Goal: Task Accomplishment & Management: Use online tool/utility

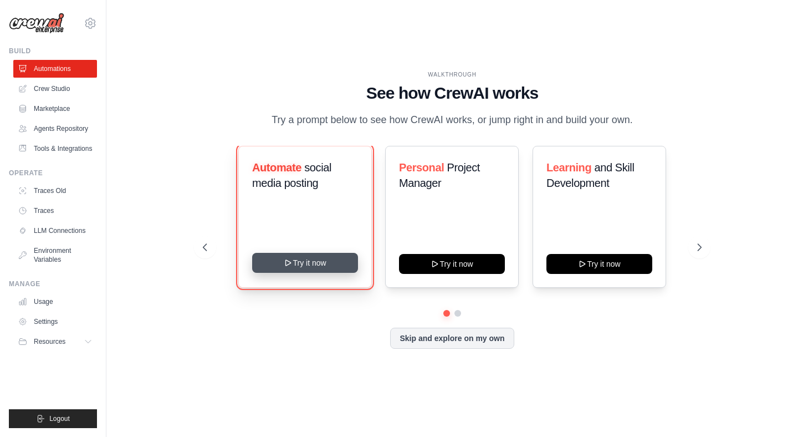
click at [327, 269] on button "Try it now" at bounding box center [305, 263] width 106 height 20
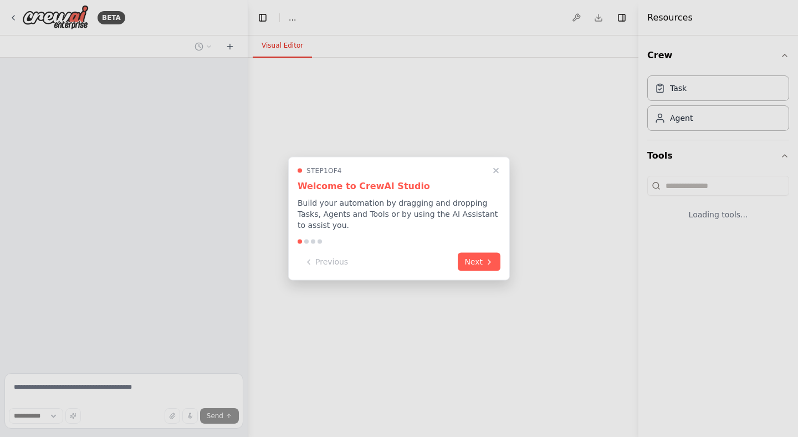
select select "****"
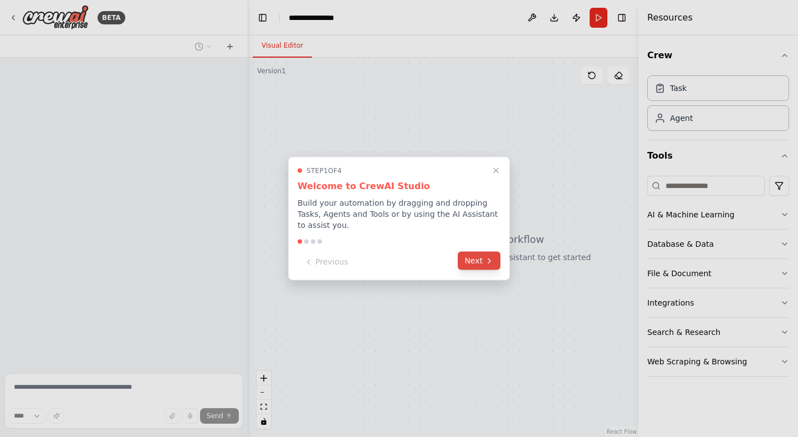
click at [477, 264] on button "Next" at bounding box center [479, 261] width 43 height 18
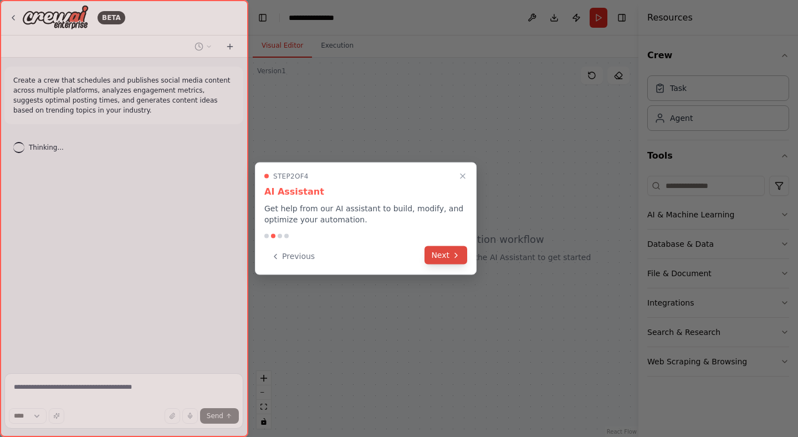
click at [456, 251] on icon at bounding box center [456, 255] width 9 height 9
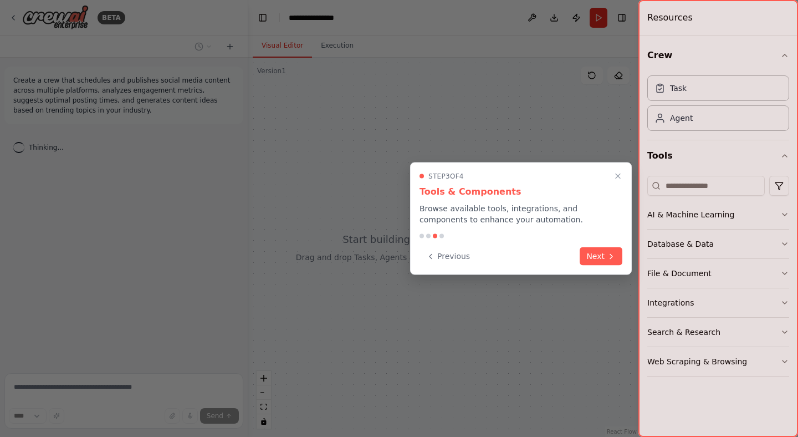
click at [600, 251] on button "Next" at bounding box center [601, 256] width 43 height 18
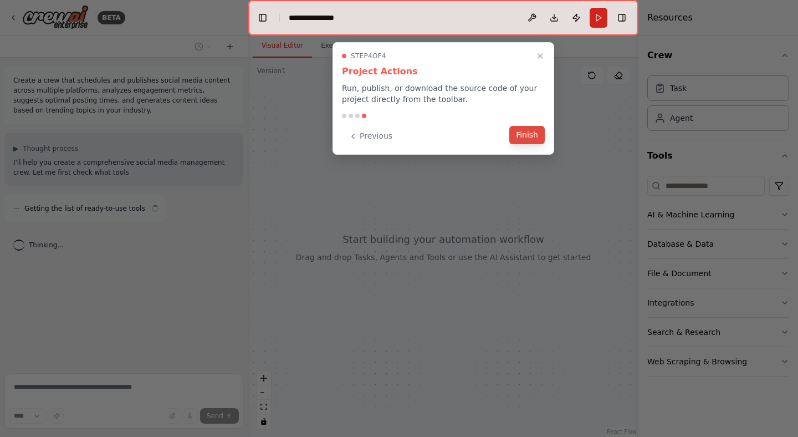
click at [526, 144] on button "Finish" at bounding box center [526, 135] width 35 height 18
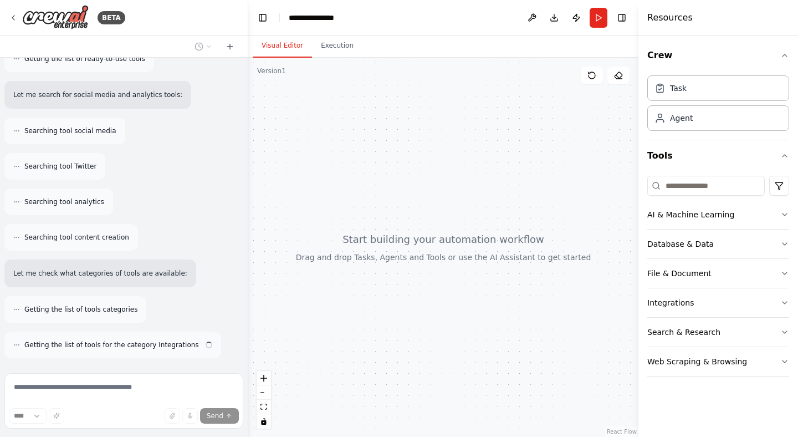
scroll to position [195, 0]
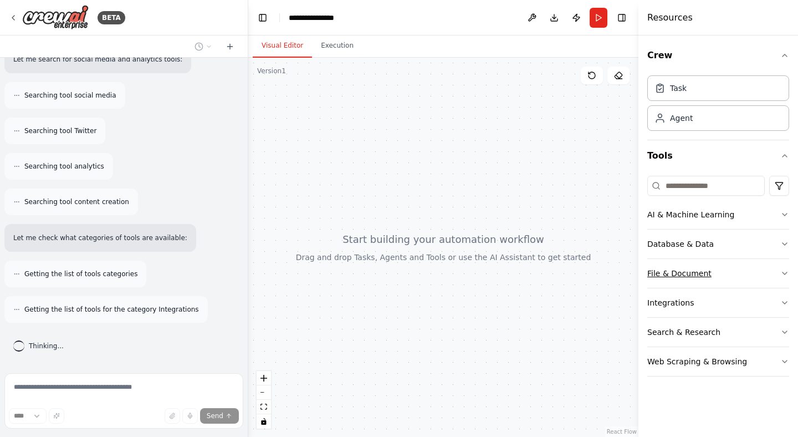
click at [709, 273] on button "File & Document" at bounding box center [719, 273] width 142 height 29
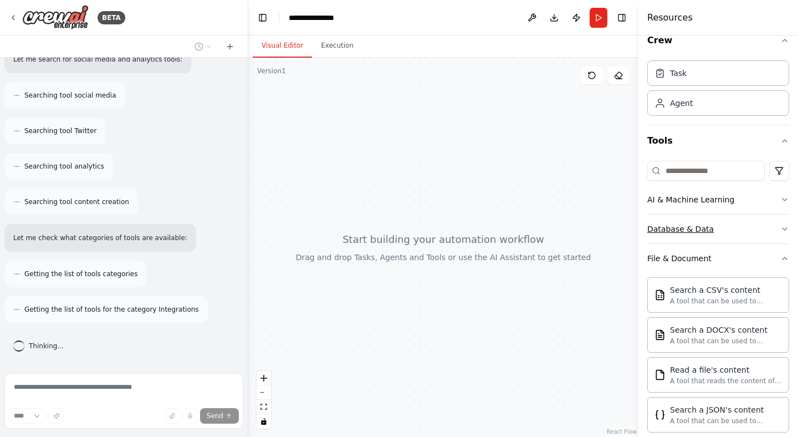
scroll to position [23, 0]
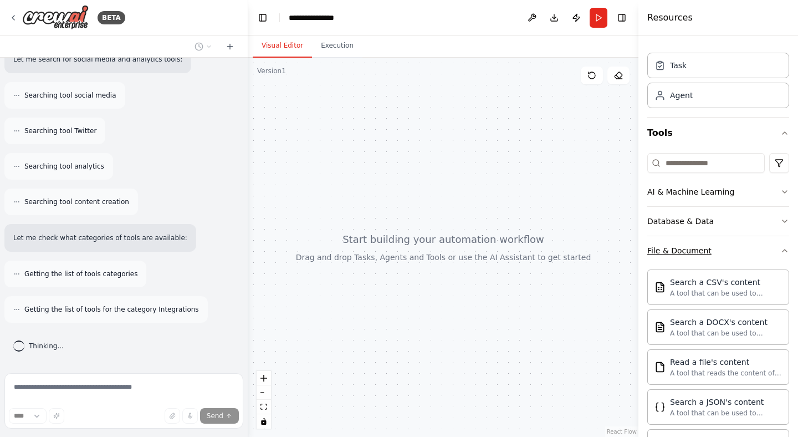
click at [735, 247] on button "File & Document" at bounding box center [719, 250] width 142 height 29
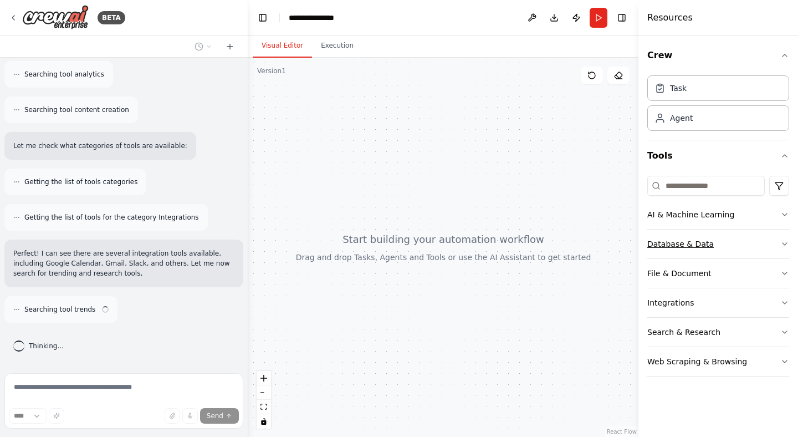
click at [731, 245] on button "Database & Data" at bounding box center [719, 244] width 142 height 29
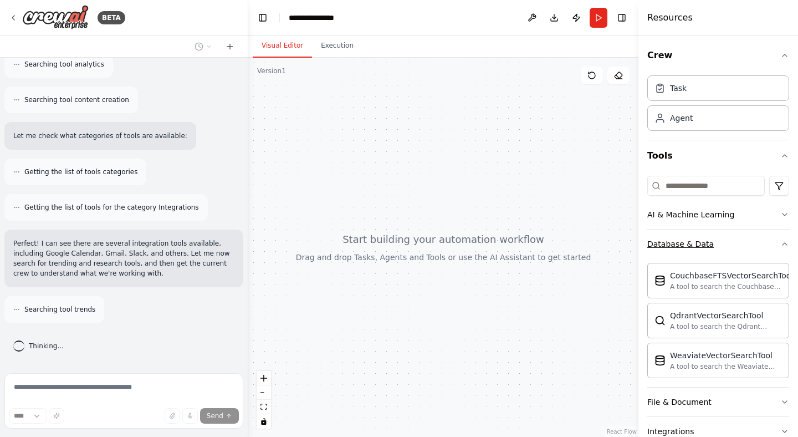
scroll to position [333, 0]
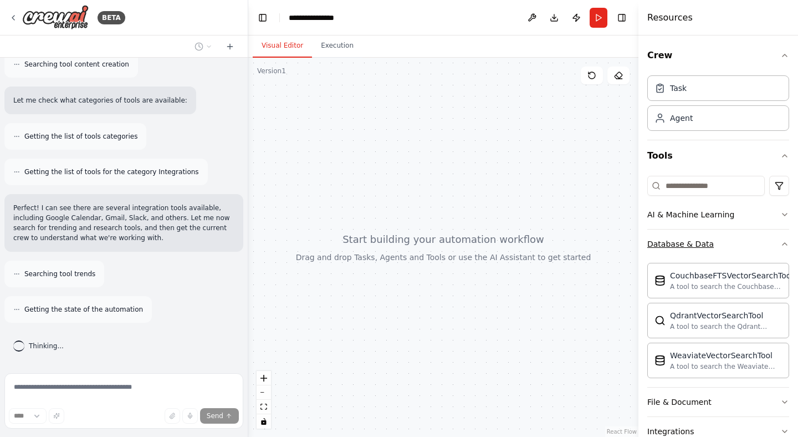
click at [735, 242] on button "Database & Data" at bounding box center [719, 244] width 142 height 29
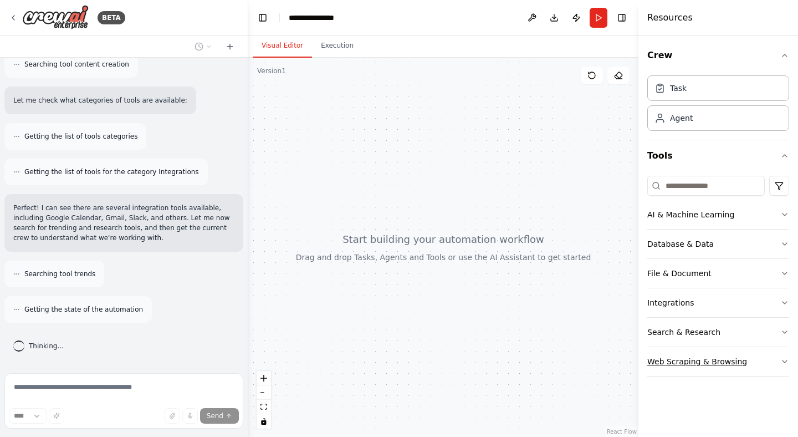
click at [730, 356] on div "Web Scraping & Browsing" at bounding box center [698, 361] width 100 height 11
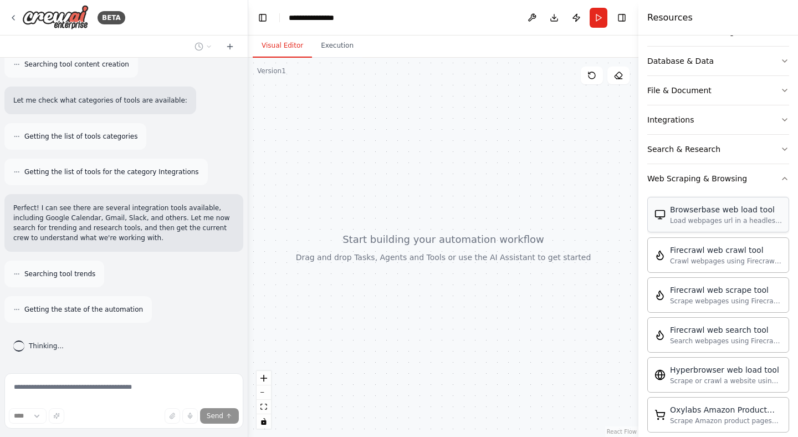
scroll to position [102, 0]
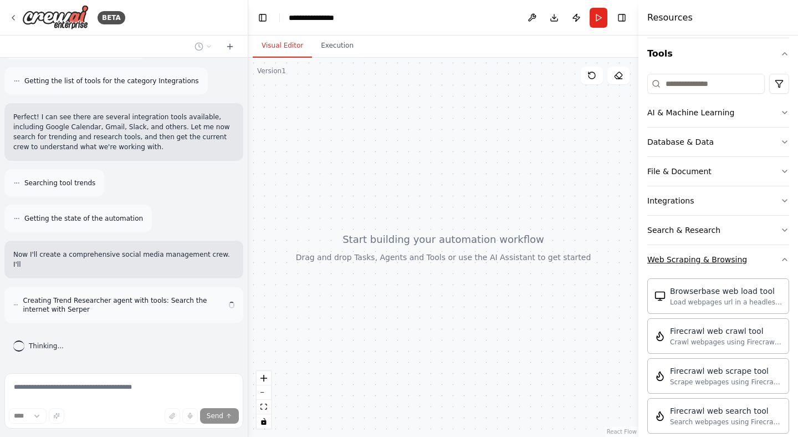
click at [730, 261] on div "Web Scraping & Browsing" at bounding box center [698, 259] width 100 height 11
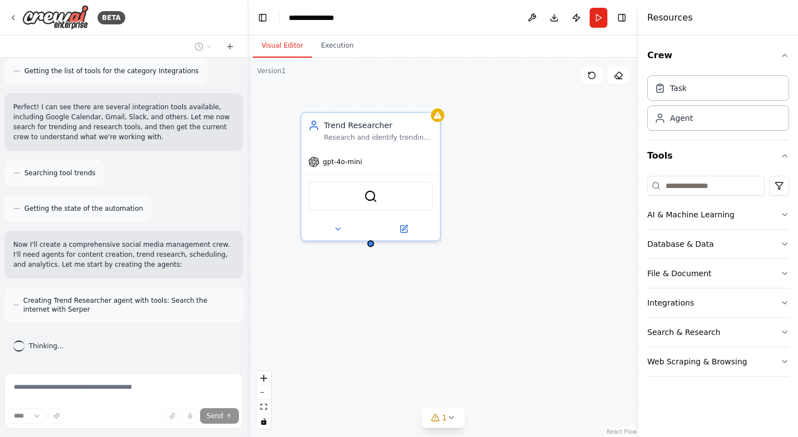
scroll to position [469, 0]
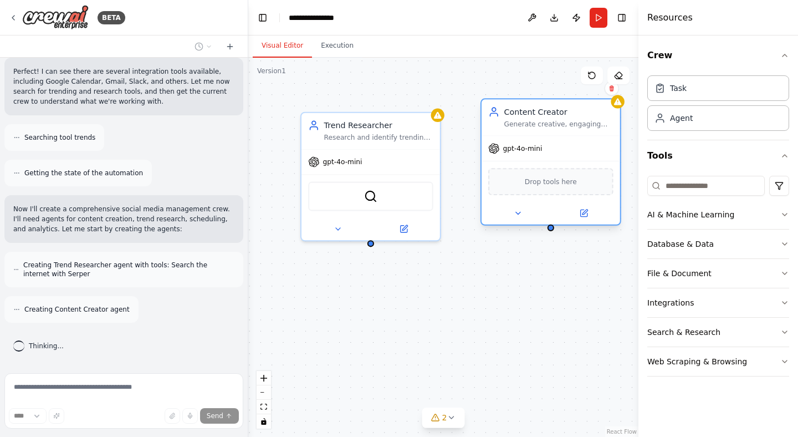
click at [552, 135] on div "gpt-4o-mini Drop tools here" at bounding box center [551, 179] width 139 height 89
click at [542, 285] on div "Trend Researcher Research and identify trending topics, hashtags, and content t…" at bounding box center [443, 247] width 390 height 379
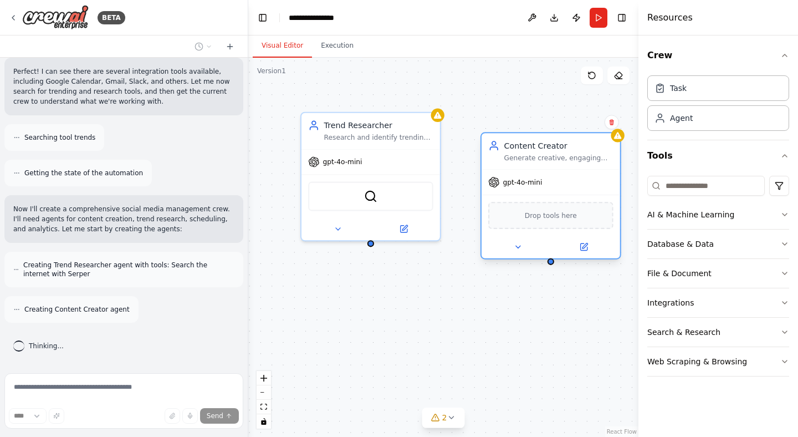
drag, startPoint x: 599, startPoint y: 109, endPoint x: 599, endPoint y: 157, distance: 48.8
click at [599, 151] on div "Content Creator" at bounding box center [558, 145] width 109 height 11
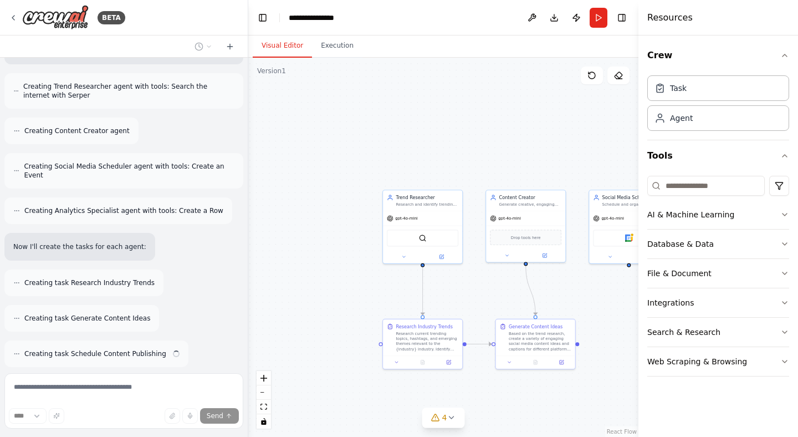
scroll to position [683, 0]
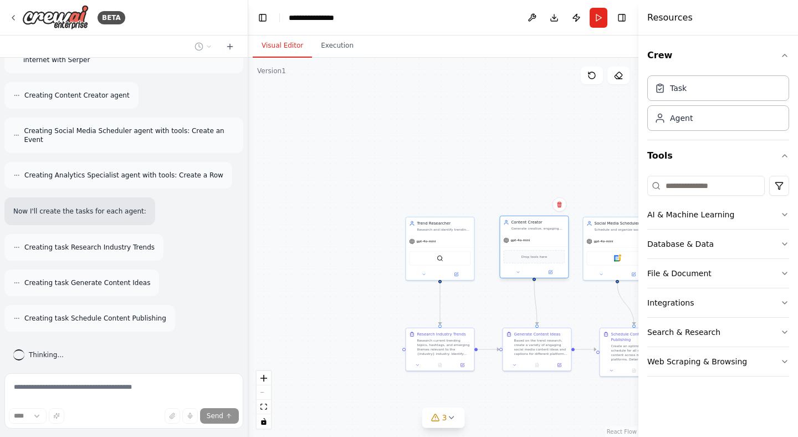
drag, startPoint x: 528, startPoint y: 216, endPoint x: 532, endPoint y: 221, distance: 6.0
click at [532, 221] on div "Content Creator Generate creative, engaging social media content ideas and capt…" at bounding box center [534, 225] width 68 height 18
drag, startPoint x: 546, startPoint y: 164, endPoint x: 458, endPoint y: 156, distance: 87.4
click at [460, 157] on div ".deletable-edge-delete-btn { width: 20px; height: 20px; border: 0px solid #ffff…" at bounding box center [443, 247] width 390 height 379
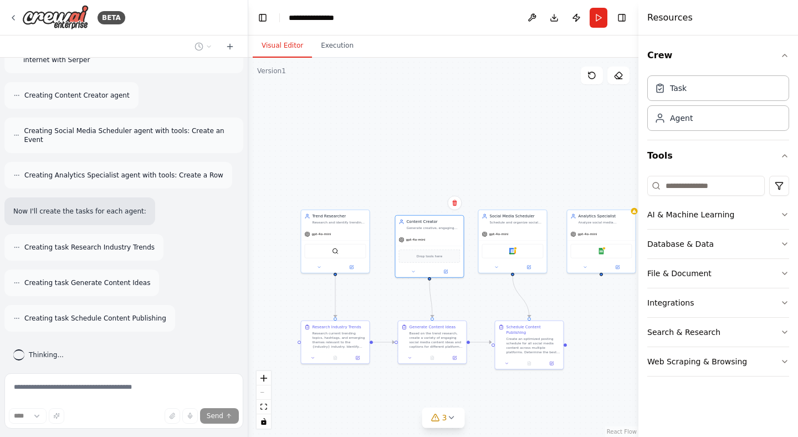
drag, startPoint x: 472, startPoint y: 151, endPoint x: 417, endPoint y: 149, distance: 55.5
click at [419, 150] on div ".deletable-edge-delete-btn { width: 20px; height: 20px; border: 0px solid #ffff…" at bounding box center [443, 247] width 390 height 379
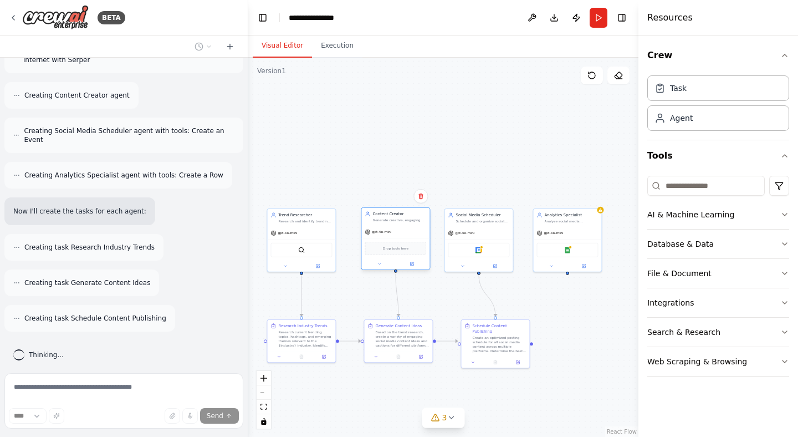
drag, startPoint x: 405, startPoint y: 221, endPoint x: 405, endPoint y: 215, distance: 6.1
click at [405, 215] on div "Content Creator" at bounding box center [400, 214] width 54 height 6
click at [423, 150] on div ".deletable-edge-delete-btn { width: 20px; height: 20px; border: 0px solid #ffff…" at bounding box center [443, 247] width 390 height 379
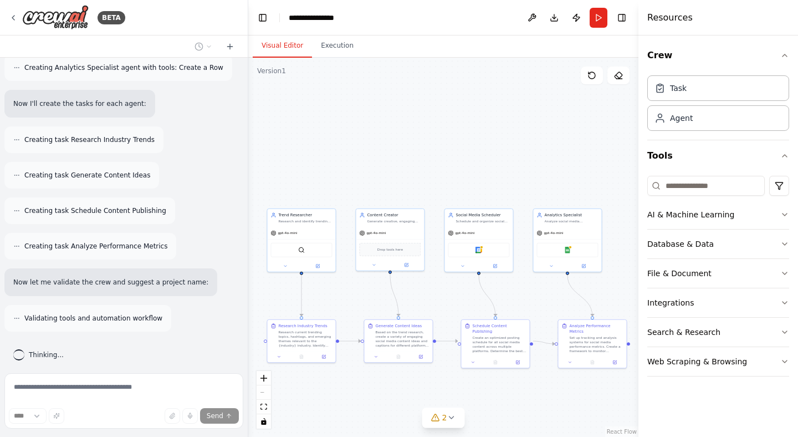
scroll to position [826, 0]
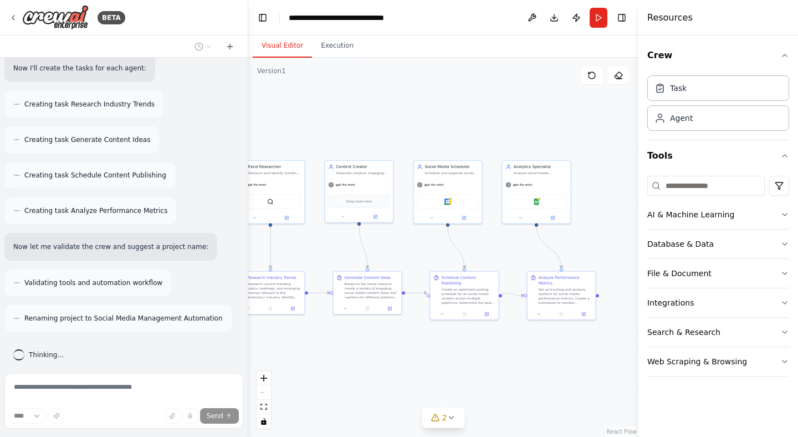
drag, startPoint x: 478, startPoint y: 152, endPoint x: 446, endPoint y: 91, distance: 68.2
click at [446, 93] on div ".deletable-edge-delete-btn { width: 20px; height: 20px; border: 0px solid #ffff…" at bounding box center [443, 247] width 390 height 379
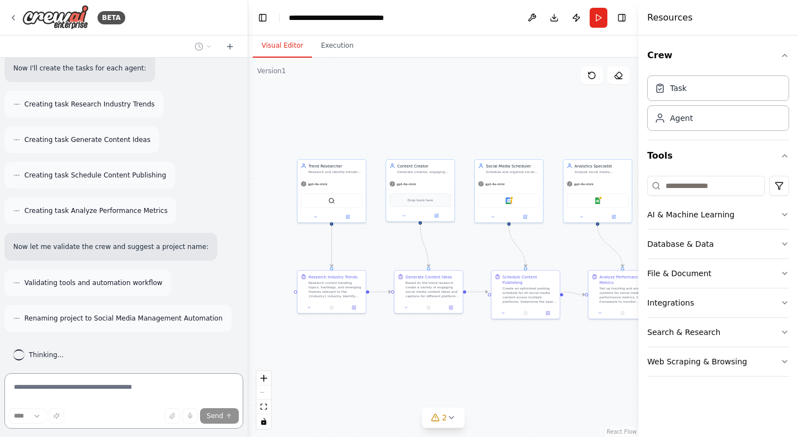
click at [547, 111] on div "BETA Create a crew that schedules and publishes social media content across mul…" at bounding box center [399, 218] width 798 height 437
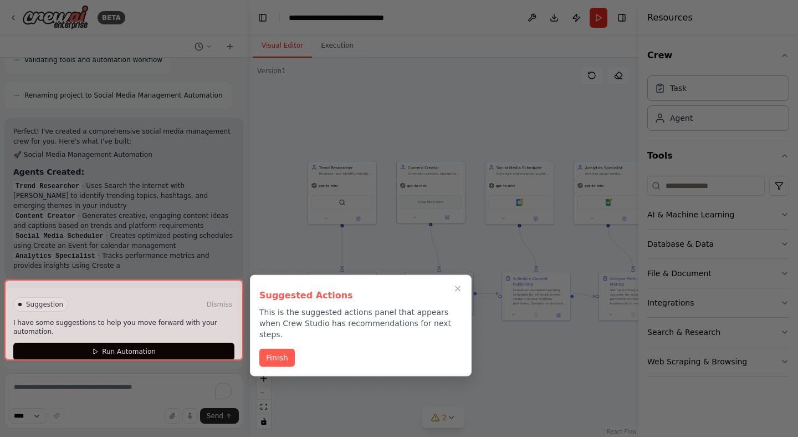
click at [163, 342] on div at bounding box center [123, 319] width 239 height 81
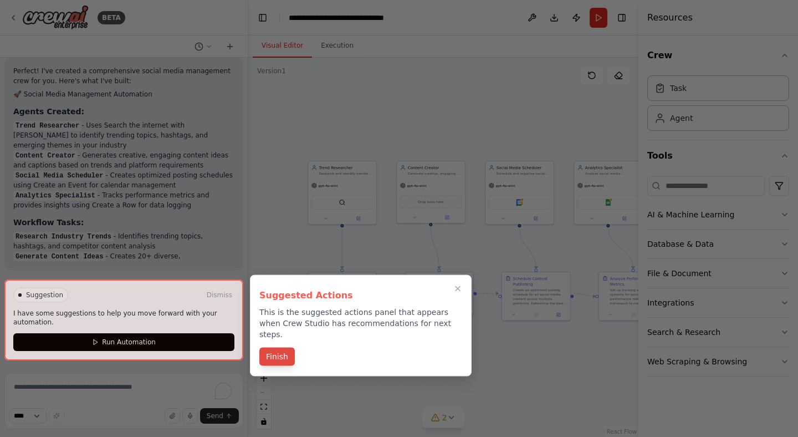
click at [278, 348] on button "Finish" at bounding box center [276, 357] width 35 height 18
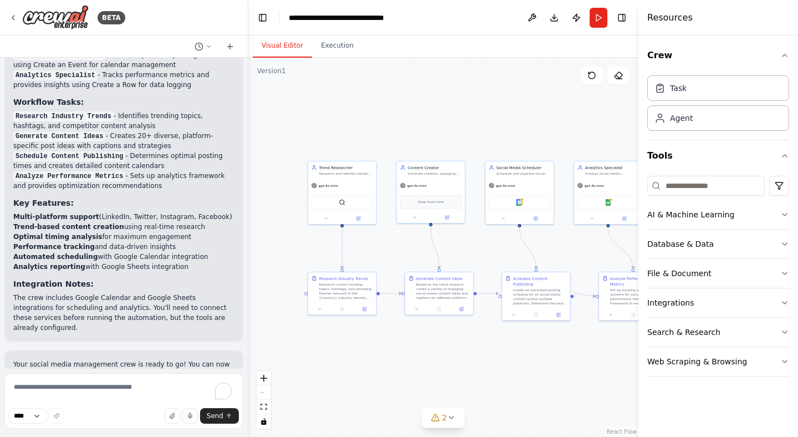
scroll to position [1358, 0]
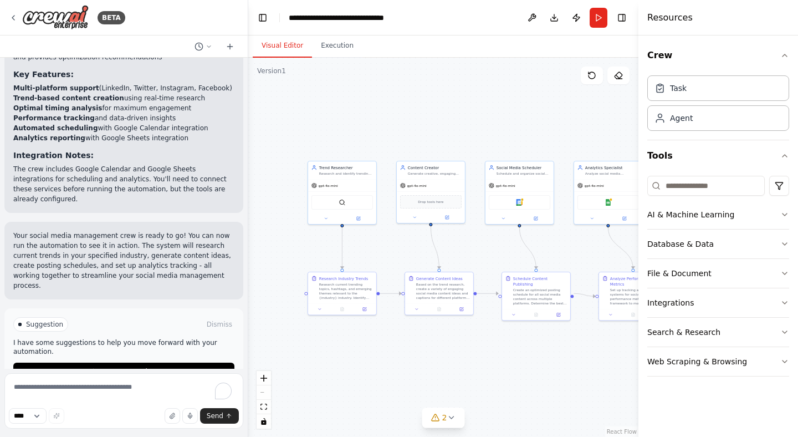
click at [119, 367] on span "Run Automation" at bounding box center [129, 371] width 54 height 9
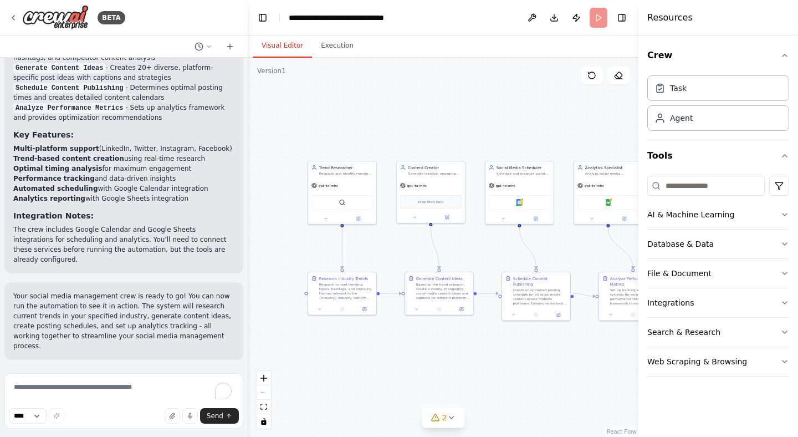
scroll to position [1268, 0]
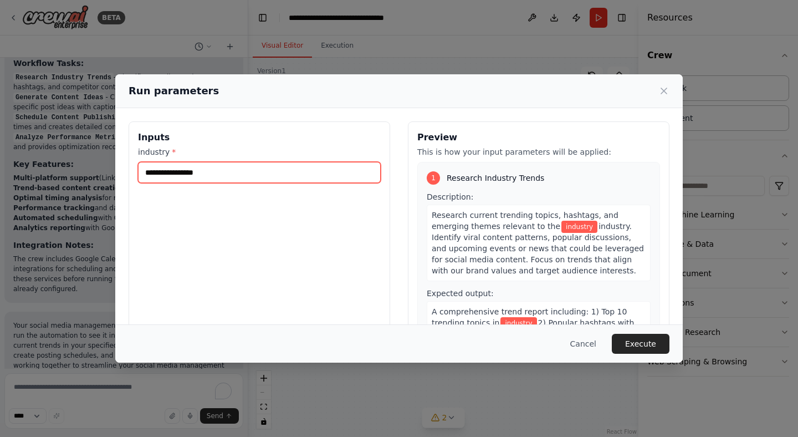
click at [296, 176] on input "industry *" at bounding box center [259, 172] width 243 height 21
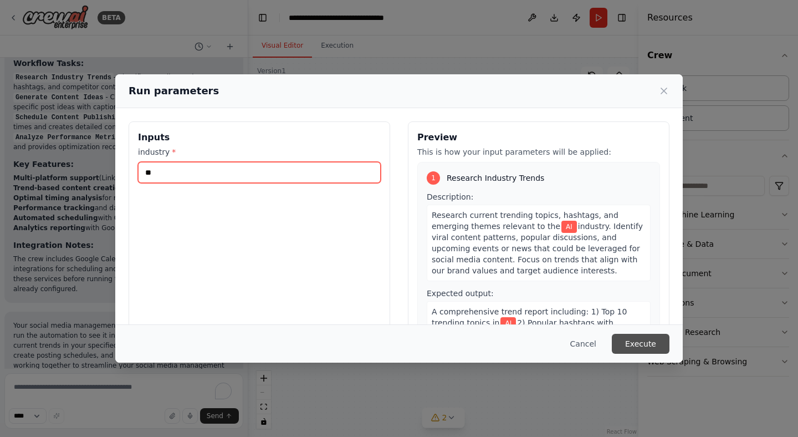
type input "**"
click at [644, 341] on button "Execute" at bounding box center [641, 344] width 58 height 20
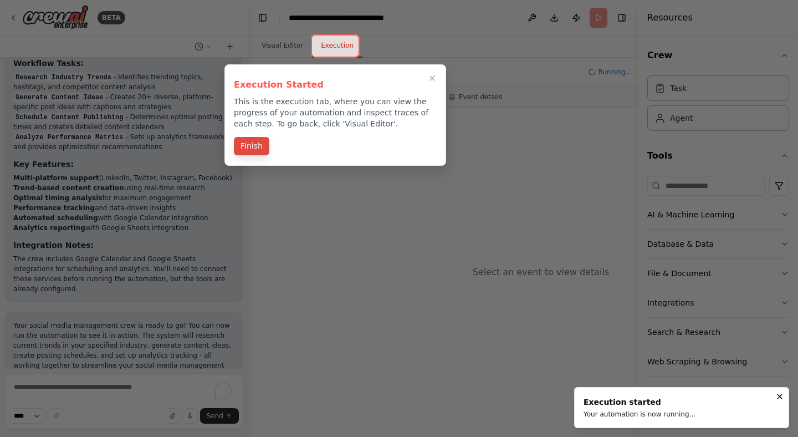
click at [259, 145] on button "Finish" at bounding box center [251, 146] width 35 height 18
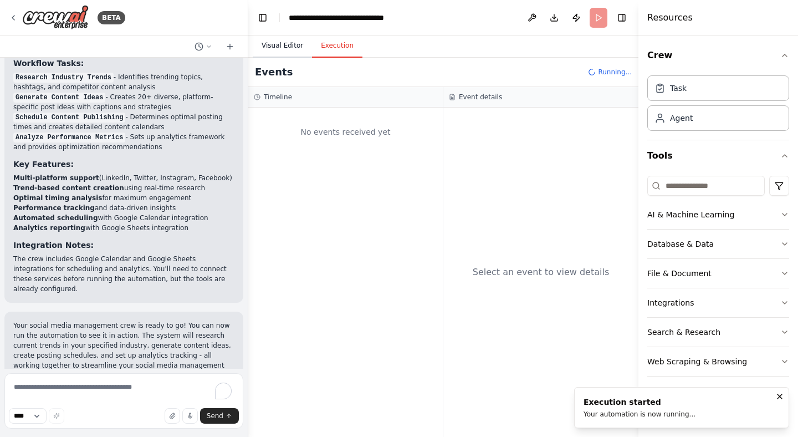
click at [301, 48] on button "Visual Editor" at bounding box center [282, 45] width 59 height 23
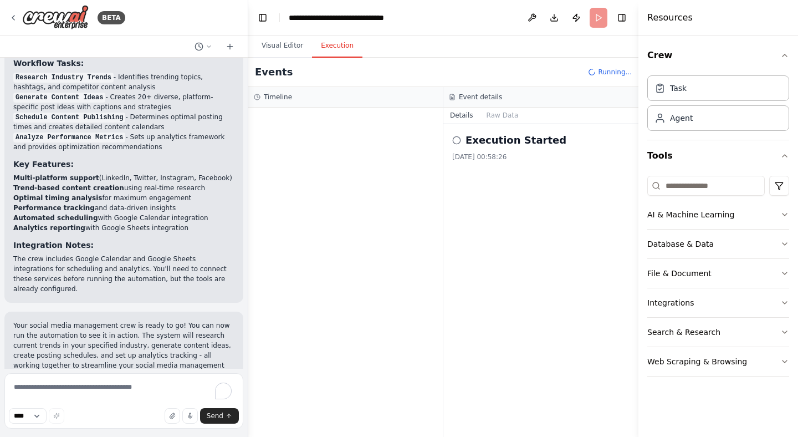
click at [343, 48] on button "Execution" at bounding box center [337, 45] width 50 height 23
click at [520, 146] on h2 "Execution Started" at bounding box center [516, 140] width 101 height 16
click at [504, 121] on button "Raw Data" at bounding box center [502, 116] width 45 height 16
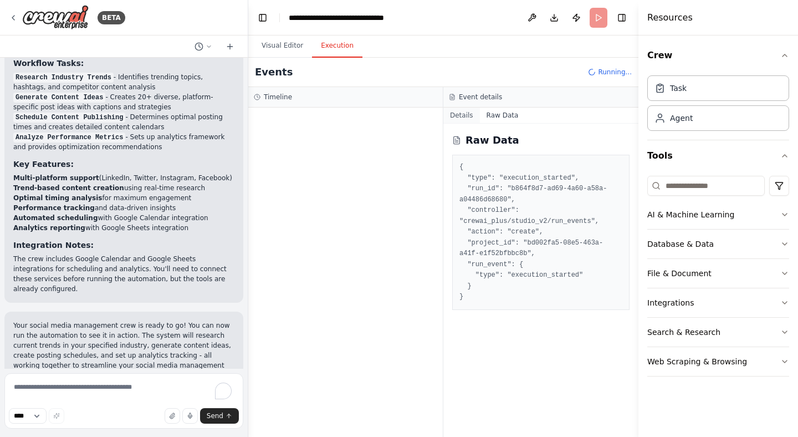
click at [458, 115] on button "Details" at bounding box center [462, 116] width 37 height 16
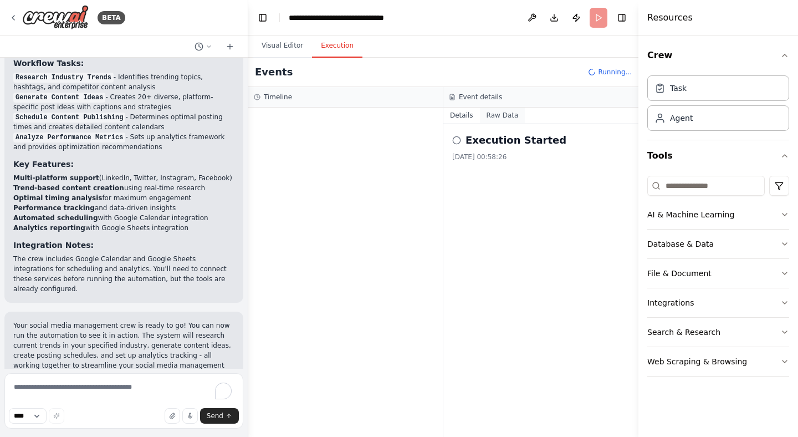
click at [491, 115] on button "Raw Data" at bounding box center [502, 116] width 45 height 16
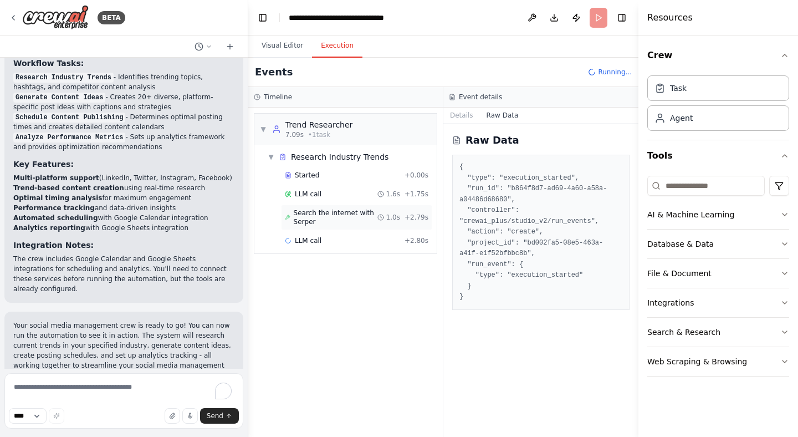
click at [343, 219] on span "Search the internet with Serper" at bounding box center [336, 217] width 84 height 18
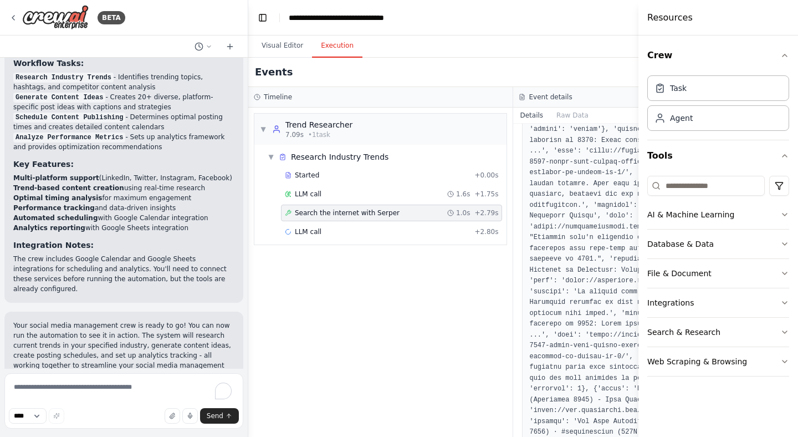
scroll to position [188, 0]
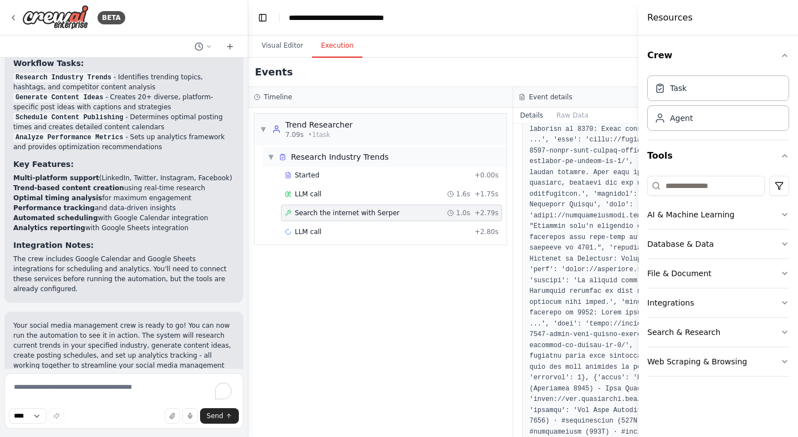
click at [276, 160] on div "▼ Research Industry Trends" at bounding box center [328, 156] width 121 height 11
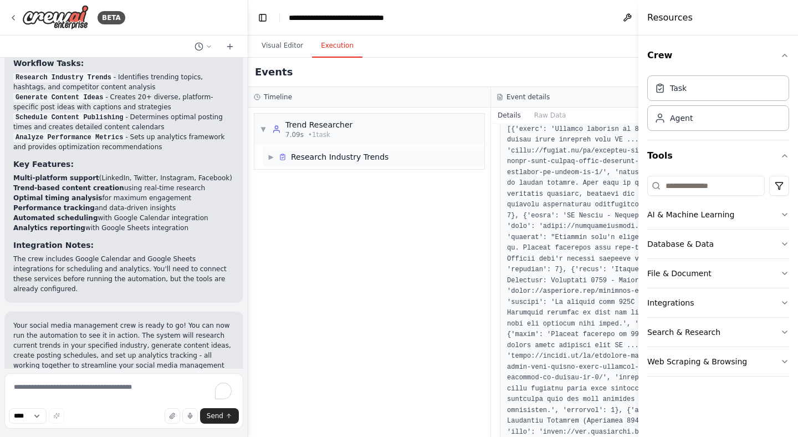
click at [279, 162] on div "Research Industry Trends" at bounding box center [334, 156] width 110 height 11
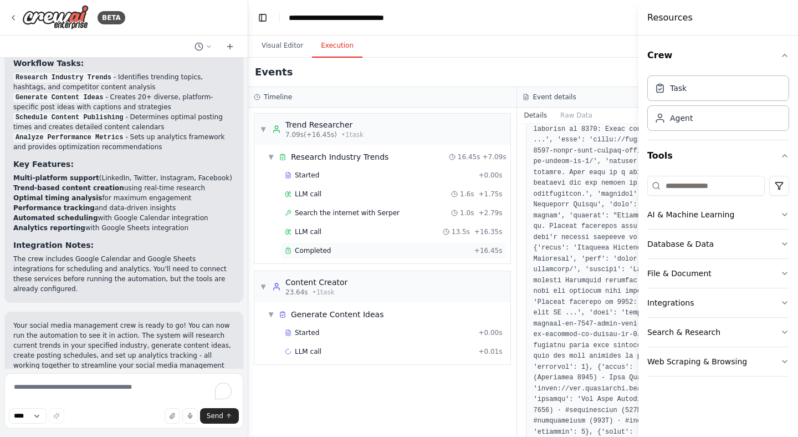
click at [395, 248] on div "Completed" at bounding box center [377, 250] width 185 height 9
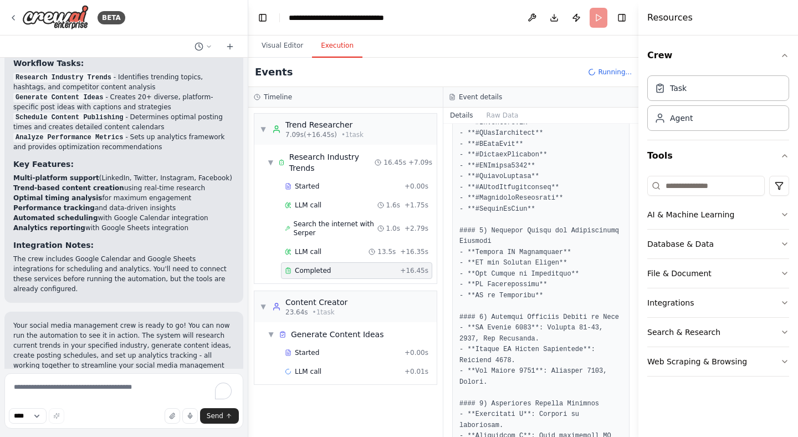
scroll to position [460, 0]
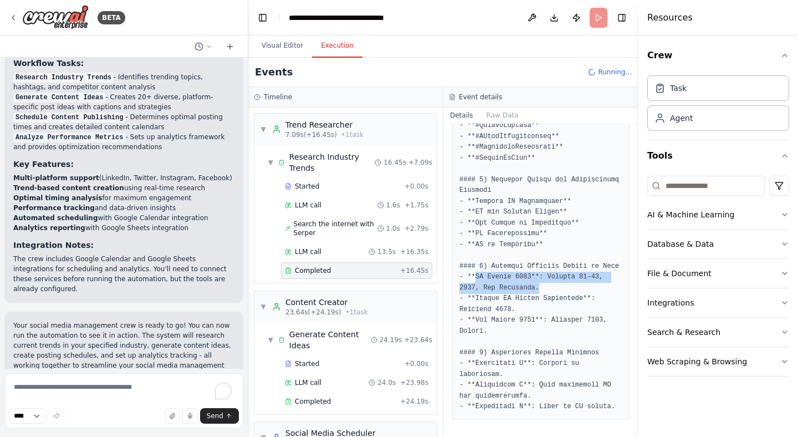
drag, startPoint x: 476, startPoint y: 277, endPoint x: 538, endPoint y: 284, distance: 62.5
click at [538, 284] on pre at bounding box center [541, 142] width 163 height 541
click at [564, 331] on pre at bounding box center [541, 142] width 163 height 541
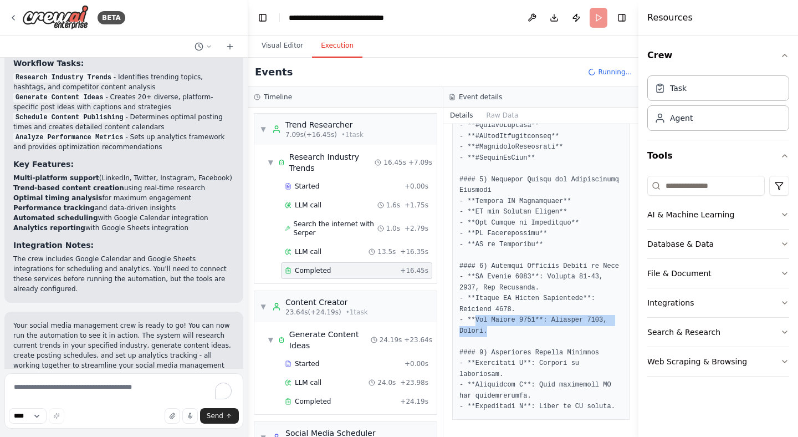
drag, startPoint x: 475, startPoint y: 319, endPoint x: 498, endPoint y: 332, distance: 26.5
click at [498, 332] on pre at bounding box center [541, 142] width 163 height 541
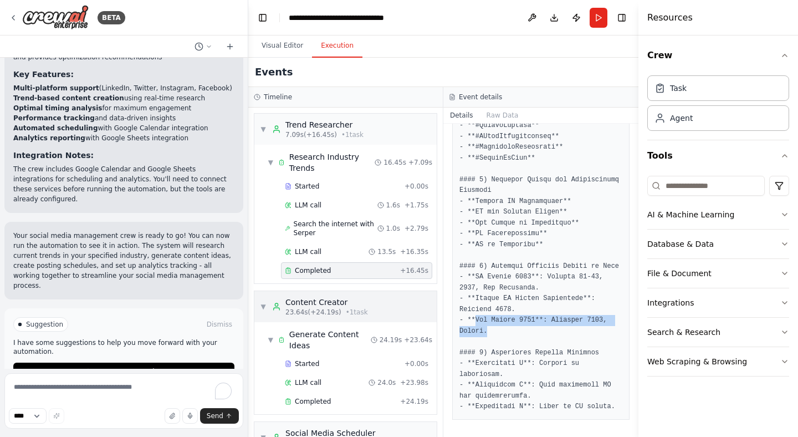
scroll to position [174, 0]
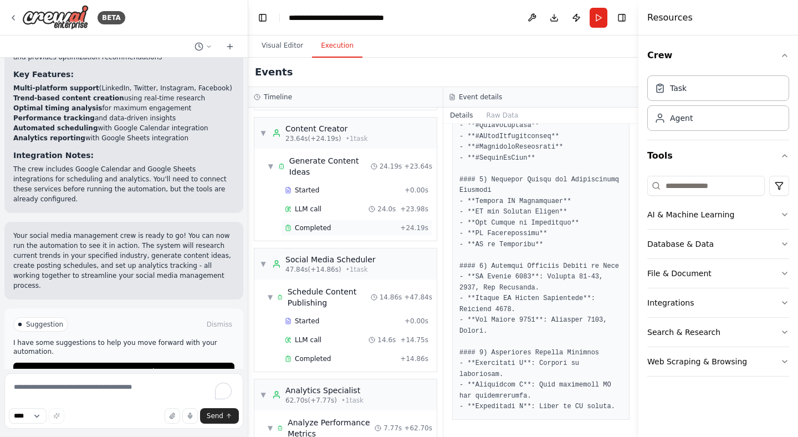
click at [367, 228] on div "Completed" at bounding box center [340, 227] width 111 height 9
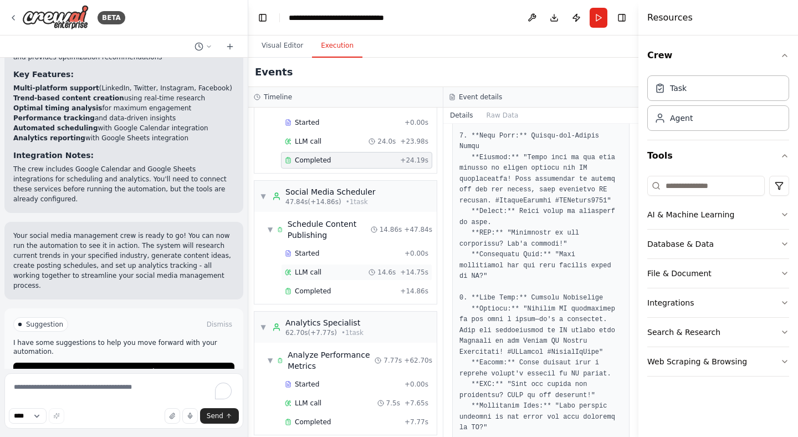
scroll to position [252, 0]
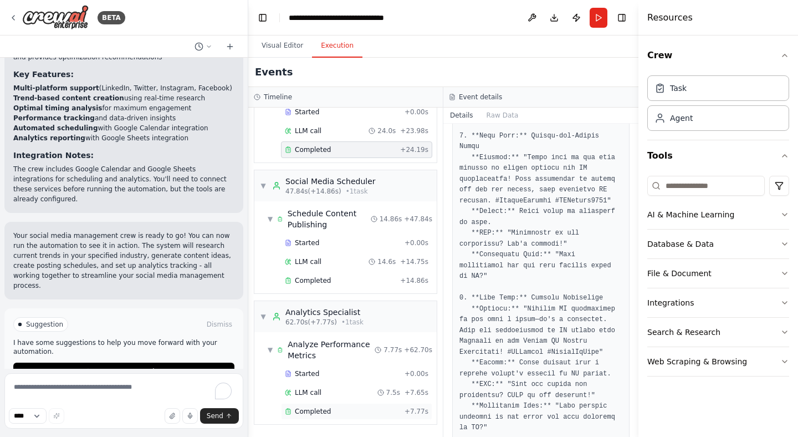
click at [342, 410] on div "Completed" at bounding box center [342, 411] width 115 height 9
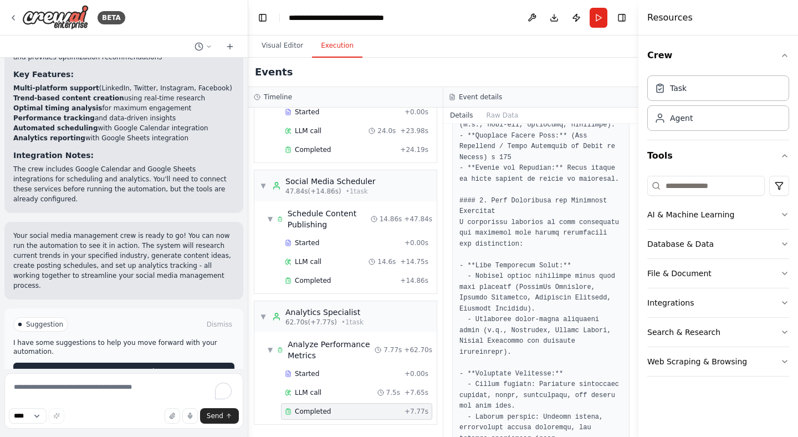
click at [152, 367] on span "Improve automation" at bounding box center [129, 371] width 68 height 9
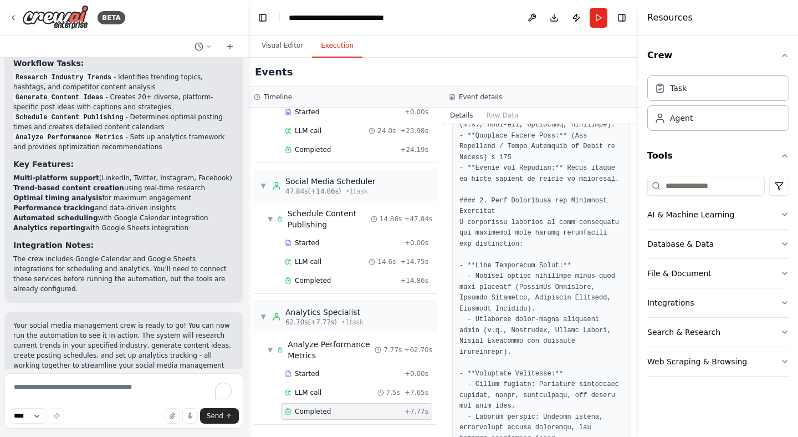
scroll to position [1306, 0]
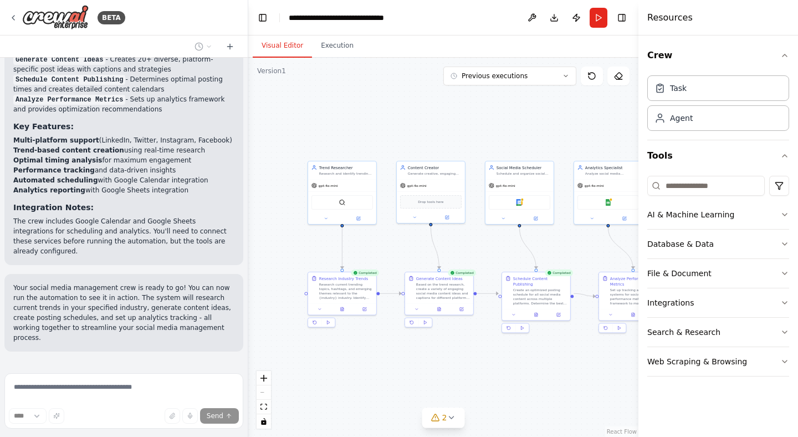
click at [287, 43] on button "Visual Editor" at bounding box center [282, 45] width 59 height 23
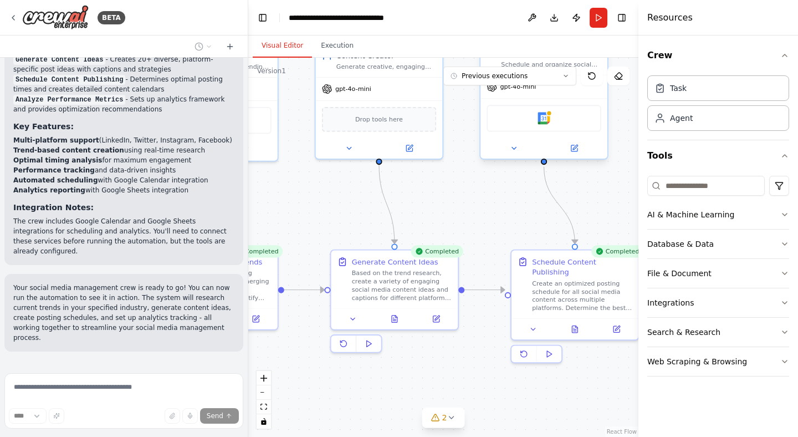
click at [555, 118] on div "Google Calendar" at bounding box center [544, 118] width 114 height 27
click at [557, 121] on div "Google Calendar" at bounding box center [544, 118] width 114 height 27
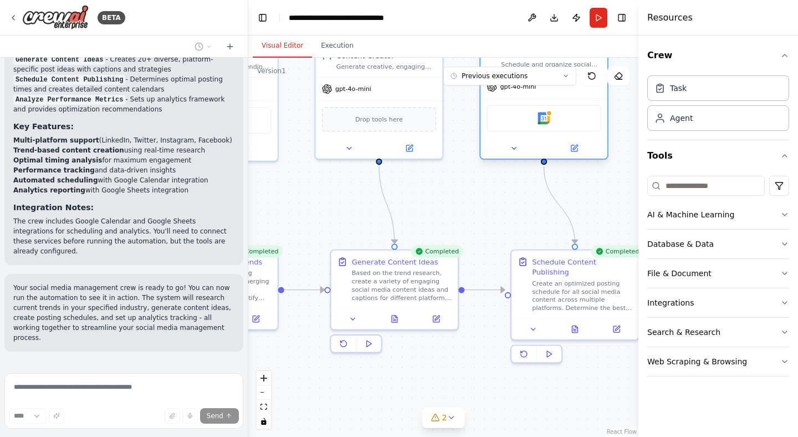
click at [581, 156] on div at bounding box center [544, 148] width 127 height 21
click at [581, 152] on button at bounding box center [574, 148] width 58 height 12
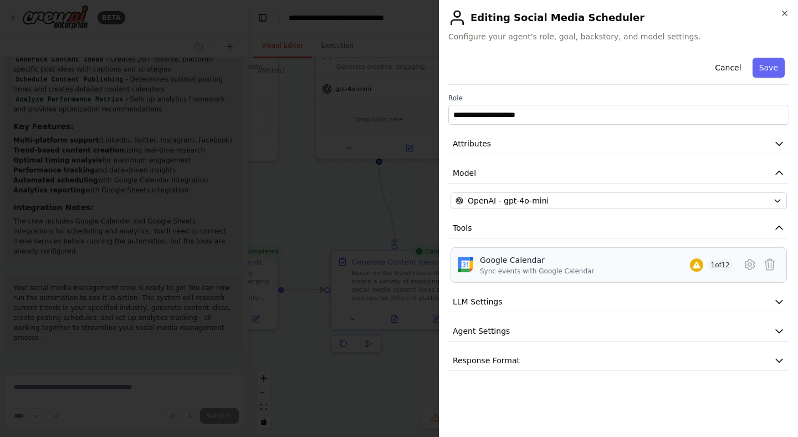
click at [665, 266] on div "Google Calendar Sync events with Google Calendar 1 of 12" at bounding box center [606, 264] width 253 height 21
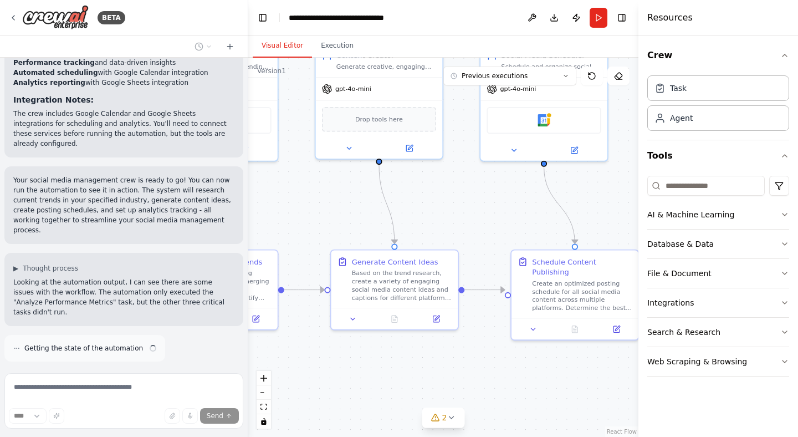
scroll to position [1424, 0]
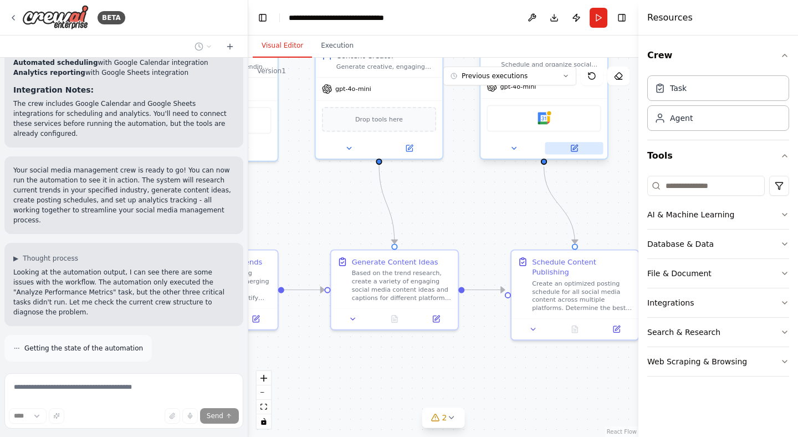
click at [581, 150] on button at bounding box center [574, 148] width 58 height 12
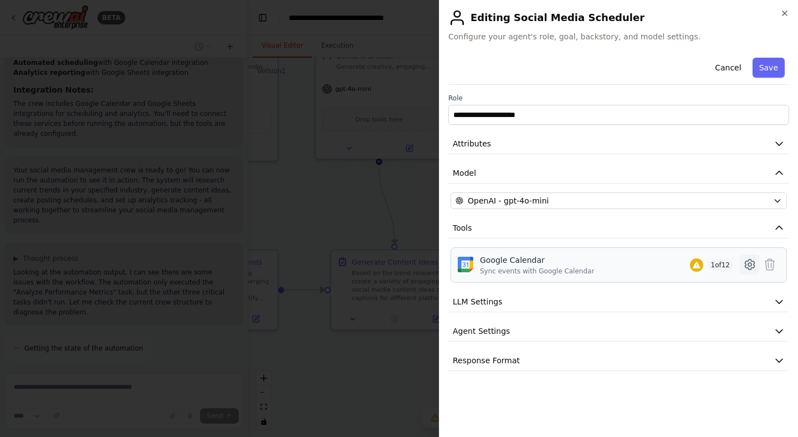
click at [744, 264] on icon at bounding box center [749, 264] width 13 height 13
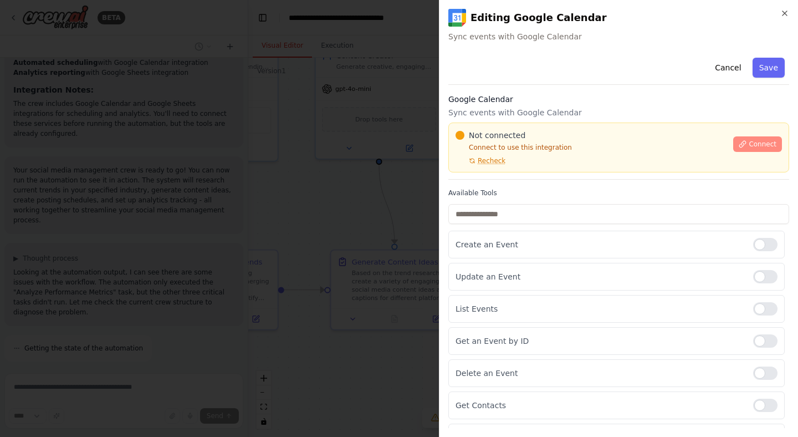
click at [750, 141] on span "Connect" at bounding box center [763, 144] width 28 height 9
click at [756, 144] on span "Connect" at bounding box center [763, 144] width 28 height 9
click at [749, 151] on button "Connect" at bounding box center [757, 144] width 49 height 16
click at [751, 144] on span "Connect" at bounding box center [763, 144] width 28 height 9
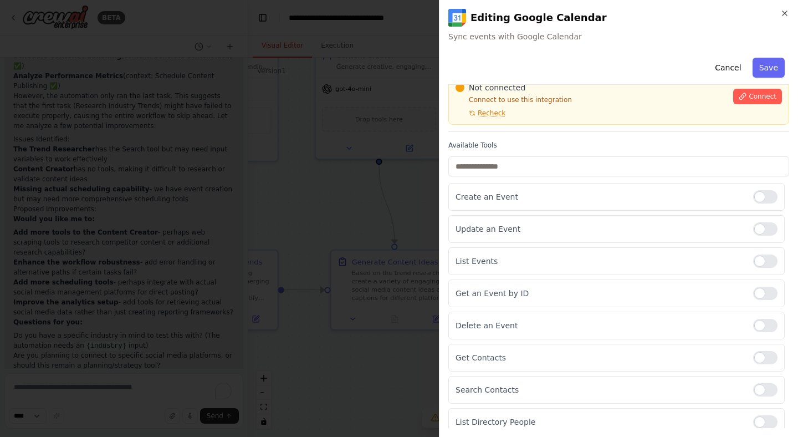
scroll to position [0, 0]
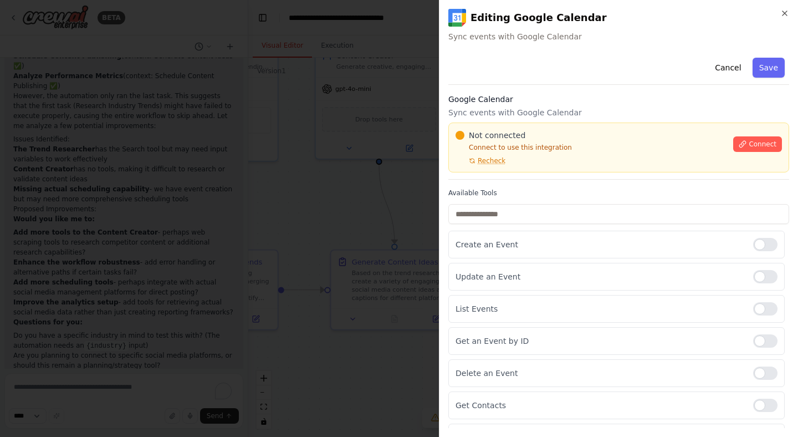
click at [778, 16] on h2 "Editing Google Calendar" at bounding box center [618, 18] width 341 height 18
click at [781, 13] on icon "button" at bounding box center [785, 13] width 9 height 9
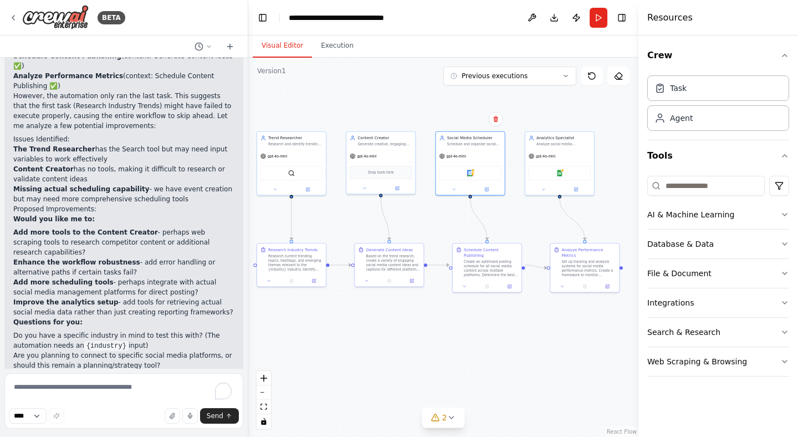
drag, startPoint x: 588, startPoint y: 211, endPoint x: 511, endPoint y: 206, distance: 77.2
click at [512, 206] on div ".deletable-edge-delete-btn { width: 20px; height: 20px; border: 0px solid #ffff…" at bounding box center [443, 247] width 390 height 379
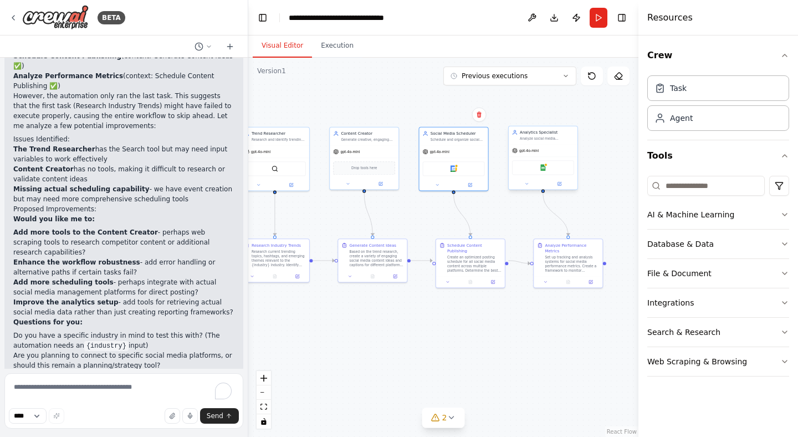
click at [521, 167] on div "Google Sheets" at bounding box center [543, 167] width 62 height 14
click at [533, 169] on div "Google Sheets" at bounding box center [543, 167] width 62 height 14
click at [555, 180] on button at bounding box center [560, 183] width 32 height 7
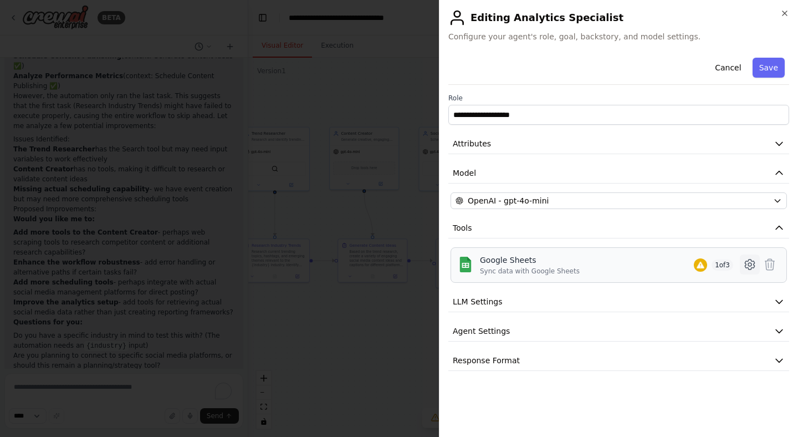
click at [751, 267] on icon at bounding box center [749, 264] width 13 height 13
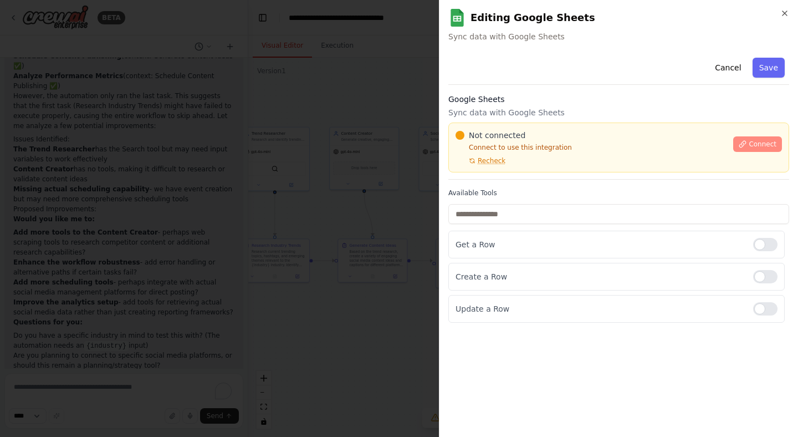
click at [753, 146] on span "Connect" at bounding box center [763, 144] width 28 height 9
click at [784, 4] on div "**********" at bounding box center [618, 218] width 359 height 437
click at [784, 16] on icon "button" at bounding box center [785, 13] width 9 height 9
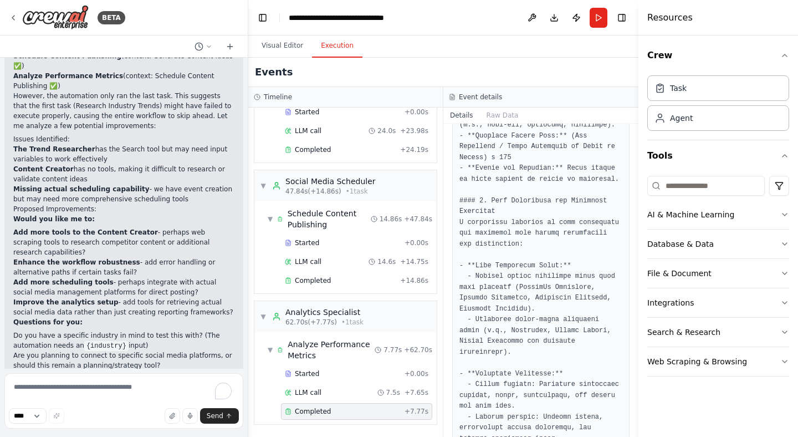
click at [328, 42] on button "Execution" at bounding box center [337, 45] width 50 height 23
